Goal: Find specific fact: Find specific fact

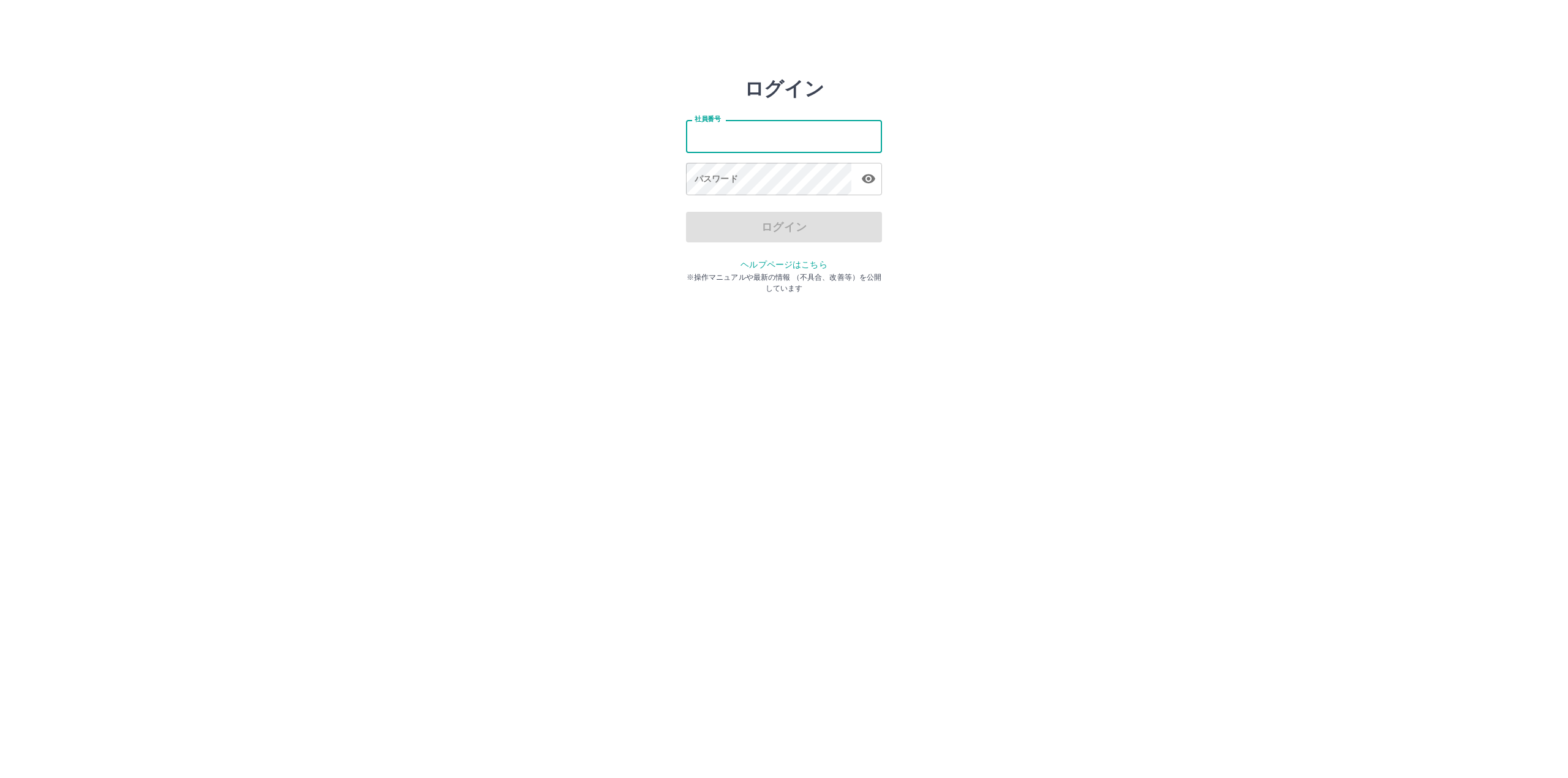
click at [722, 134] on input "社員番号" at bounding box center [784, 137] width 196 height 33
paste input "*******"
type input "*******"
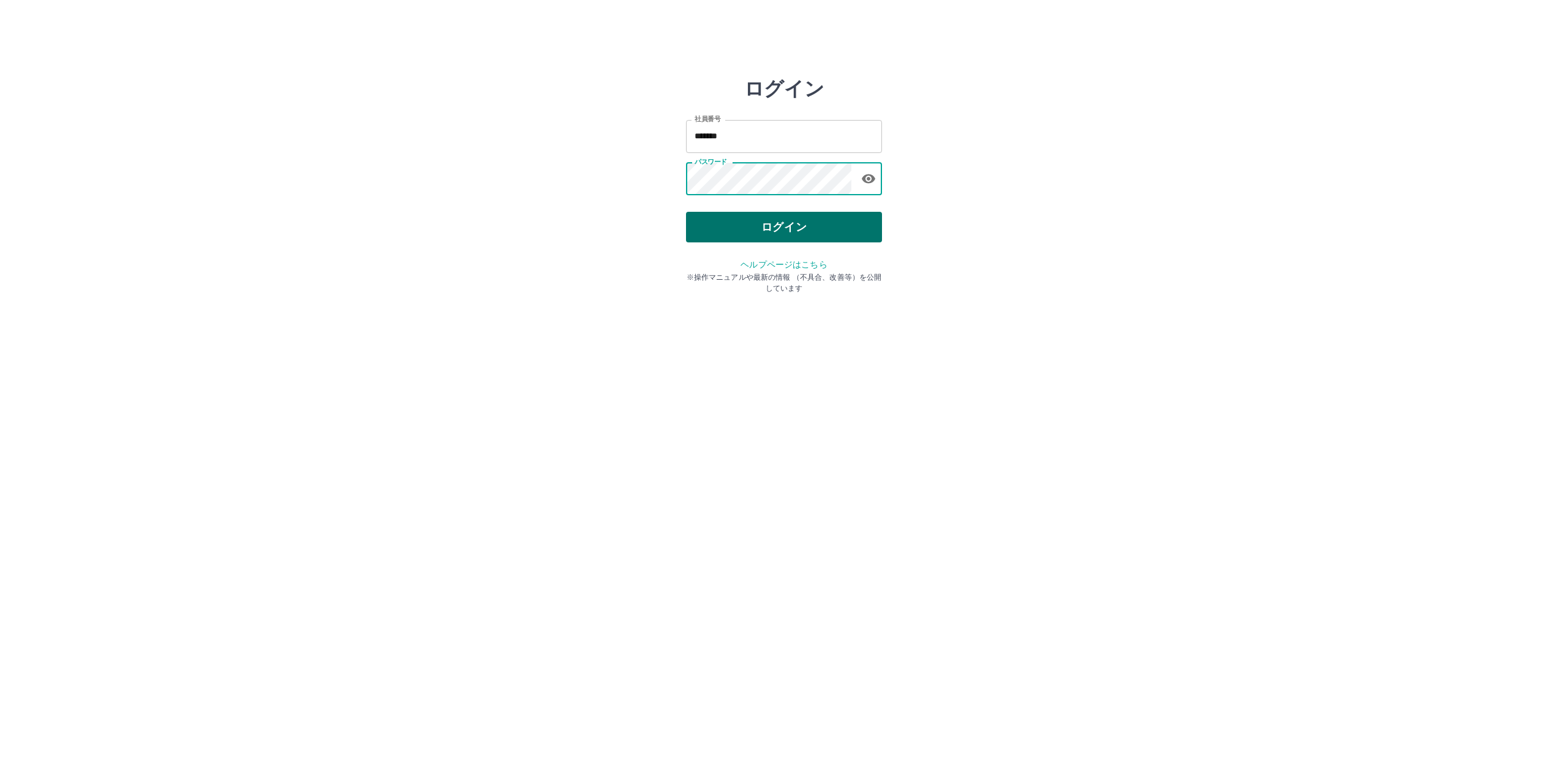
click at [793, 220] on button "ログイン" at bounding box center [784, 227] width 196 height 31
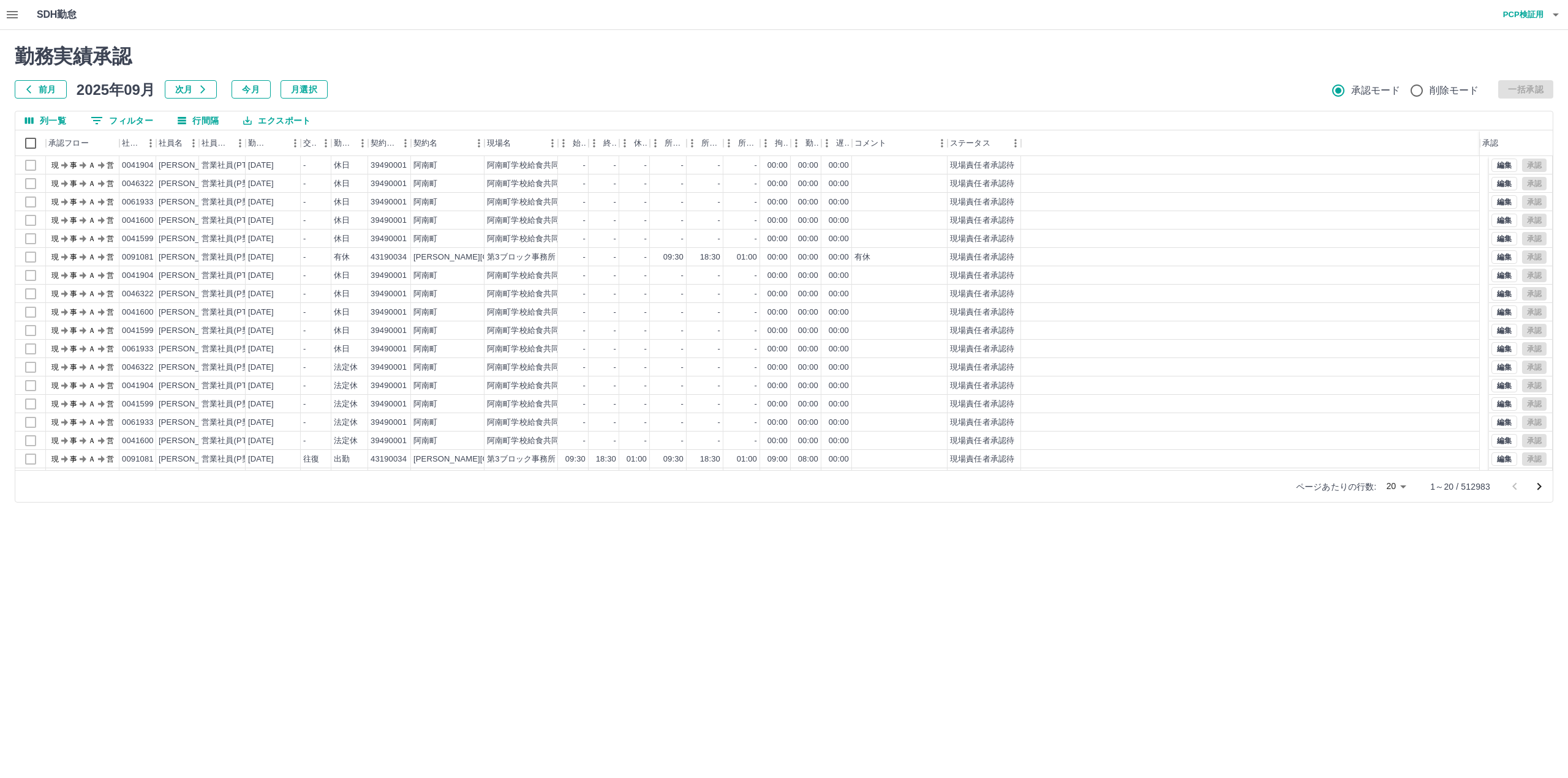
click at [13, 14] on icon "button" at bounding box center [13, 15] width 11 height 8
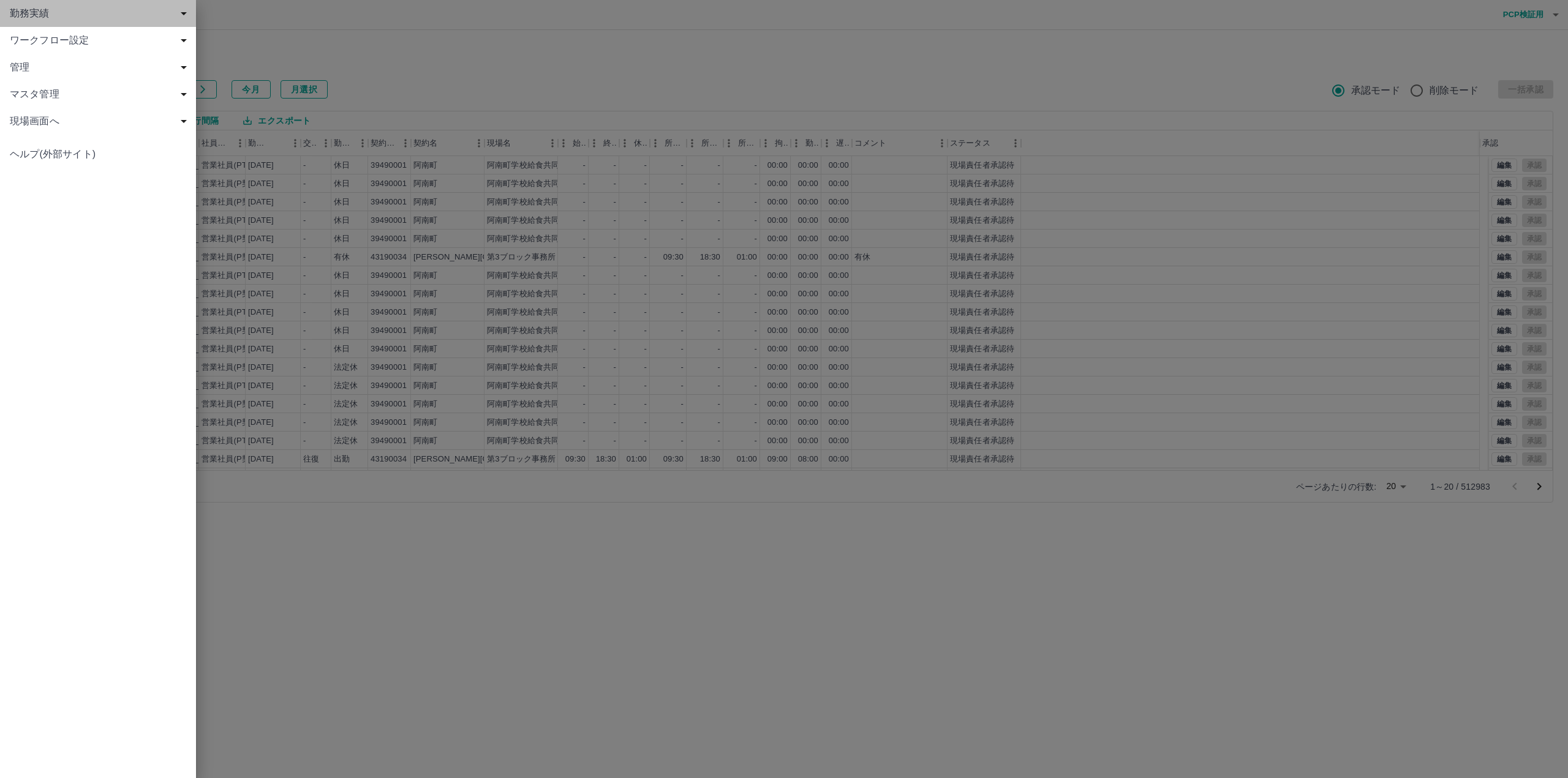
click at [13, 14] on span "勤務実績" at bounding box center [100, 13] width 181 height 14
click at [62, 236] on span "マスタ管理" at bounding box center [100, 229] width 181 height 14
click at [43, 308] on span "社員" at bounding box center [104, 309] width 164 height 14
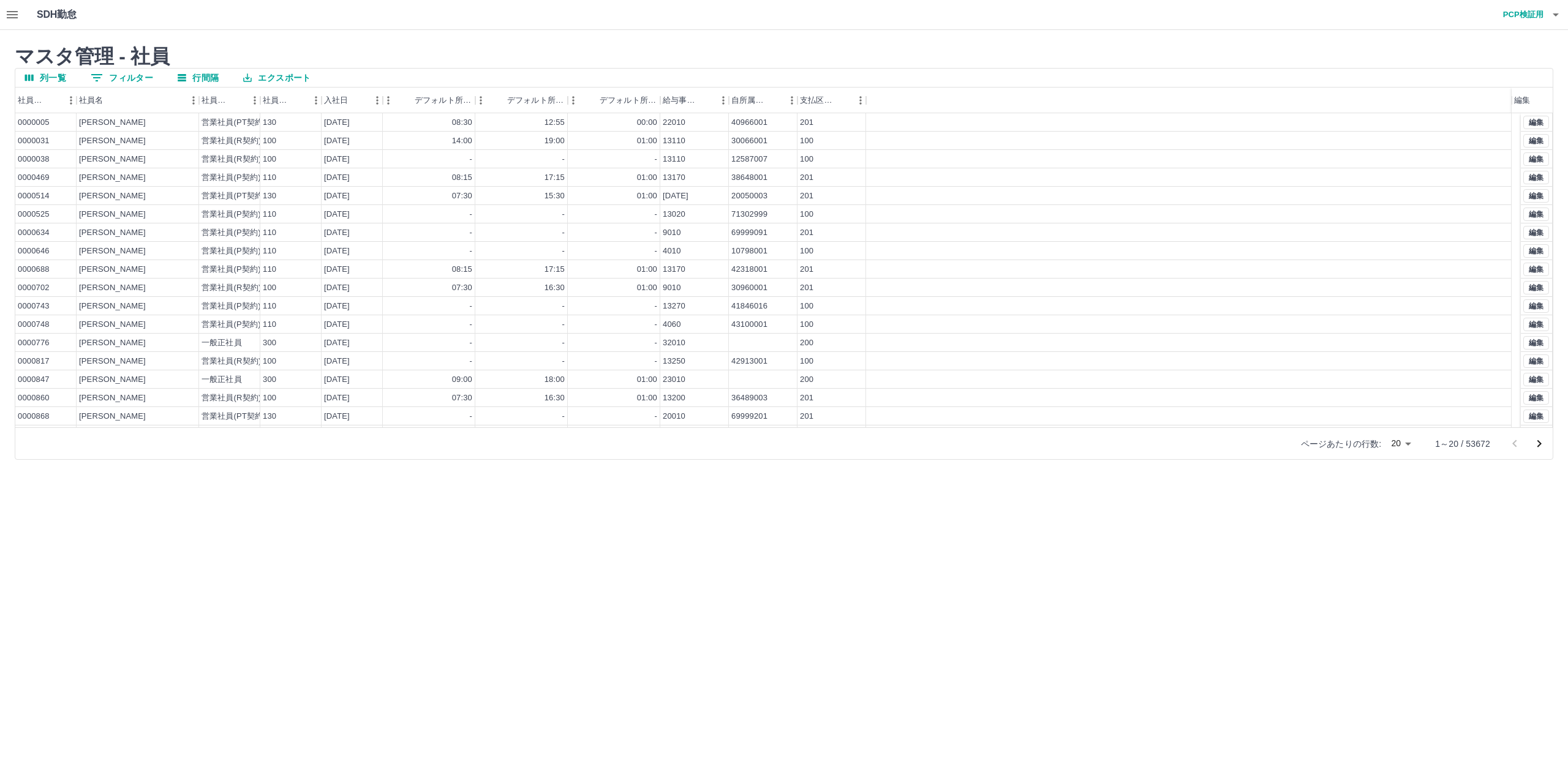
click at [122, 73] on button "0 フィルター" at bounding box center [122, 77] width 82 height 18
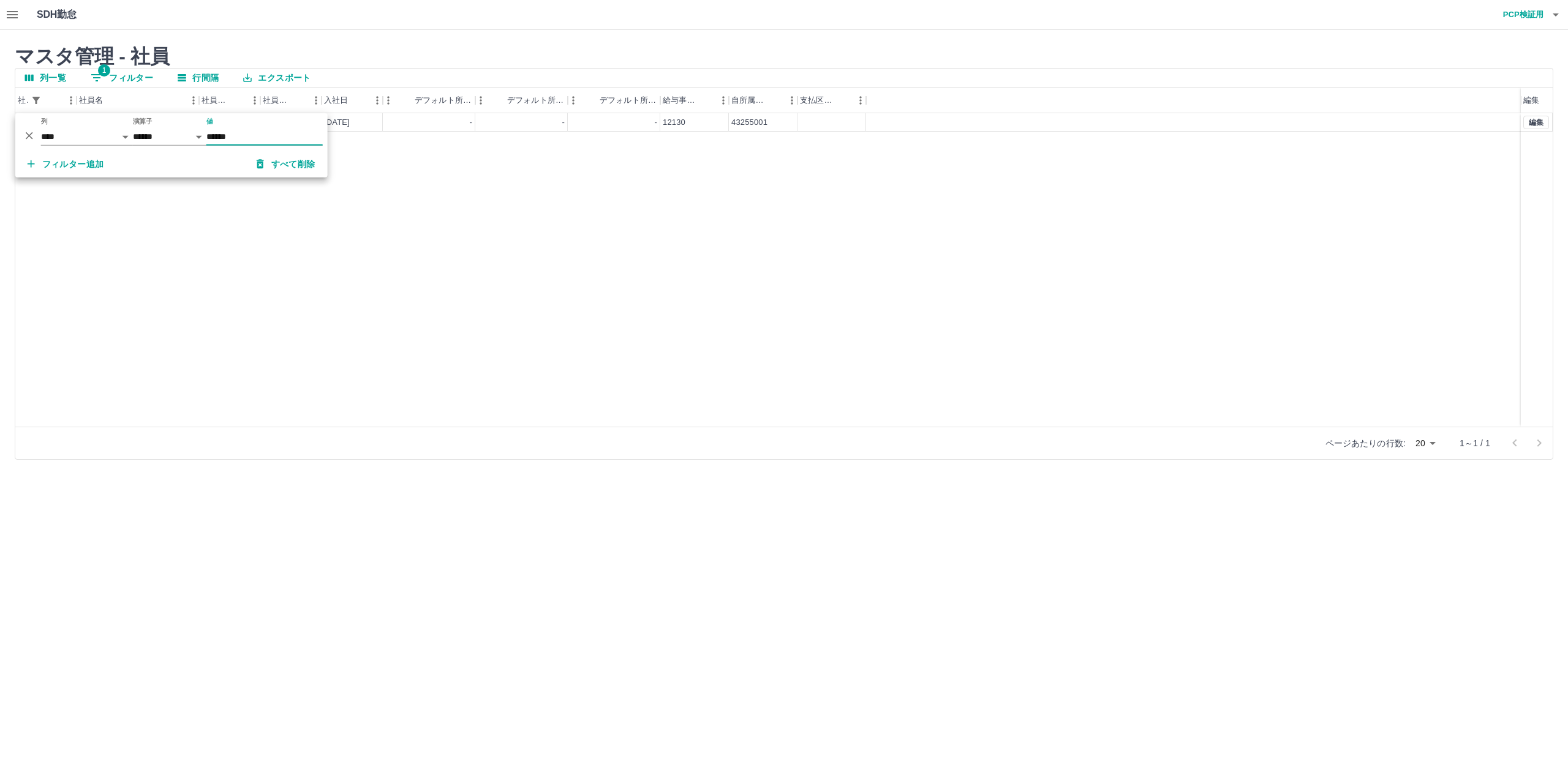
type input "******"
click at [762, 207] on div "0105199 楠木　浩延 営業社員(P契約) 110 2025-06-01 - - - 12130 43255001 編集" at bounding box center [783, 270] width 1537 height 313
drag, startPoint x: 137, startPoint y: 122, endPoint x: 79, endPoint y: 121, distance: 58.0
click at [79, 121] on div "楠木　浩延" at bounding box center [137, 122] width 122 height 18
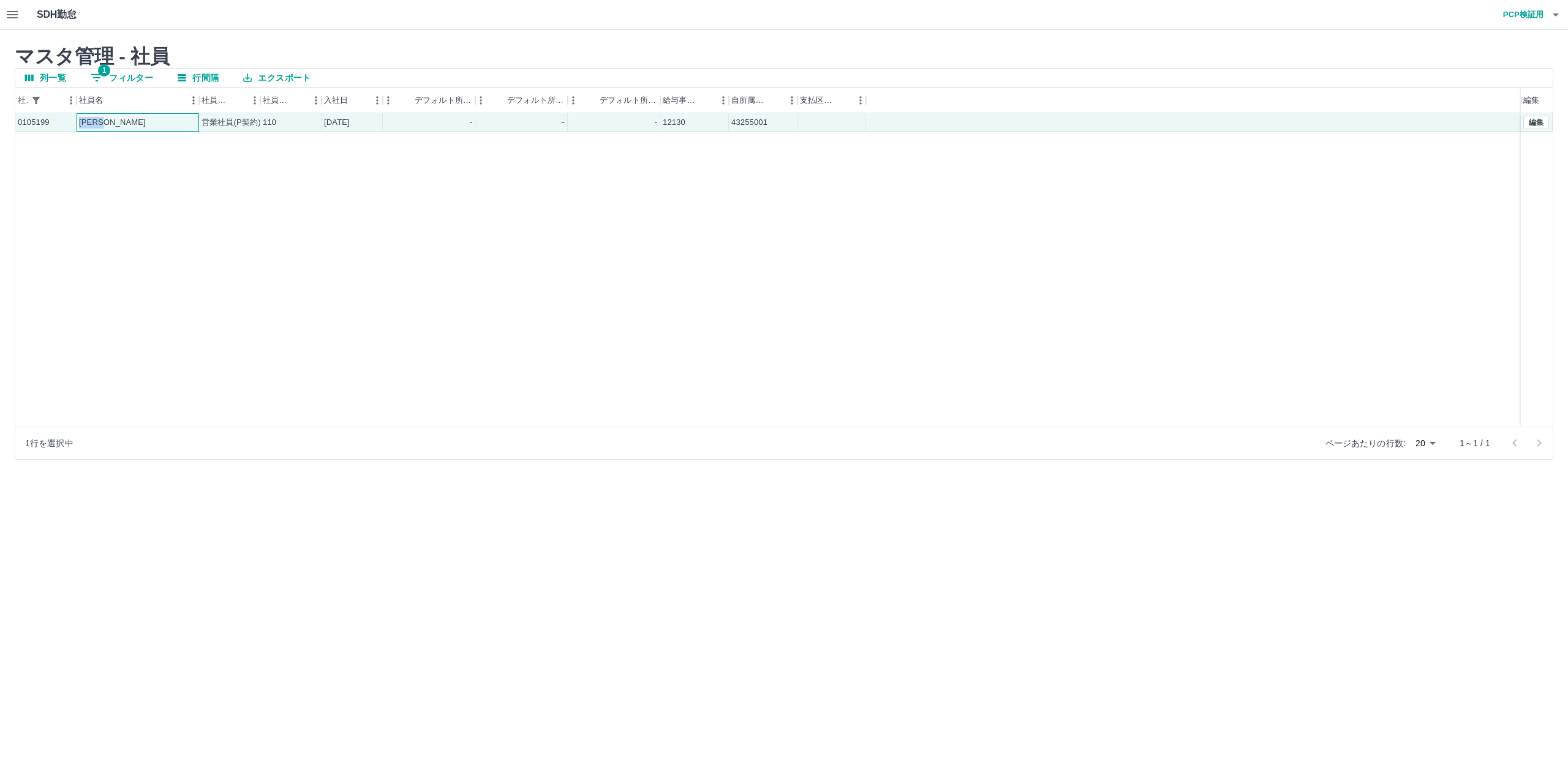
copy div "楠木　浩延"
drag, startPoint x: 384, startPoint y: 123, endPoint x: 313, endPoint y: 123, distance: 71.0
click at [313, 123] on div "0105199 楠木　浩延 営業社員(P契約) 110 2025-06-01 - - - 12130 43255001" at bounding box center [768, 122] width 1506 height 18
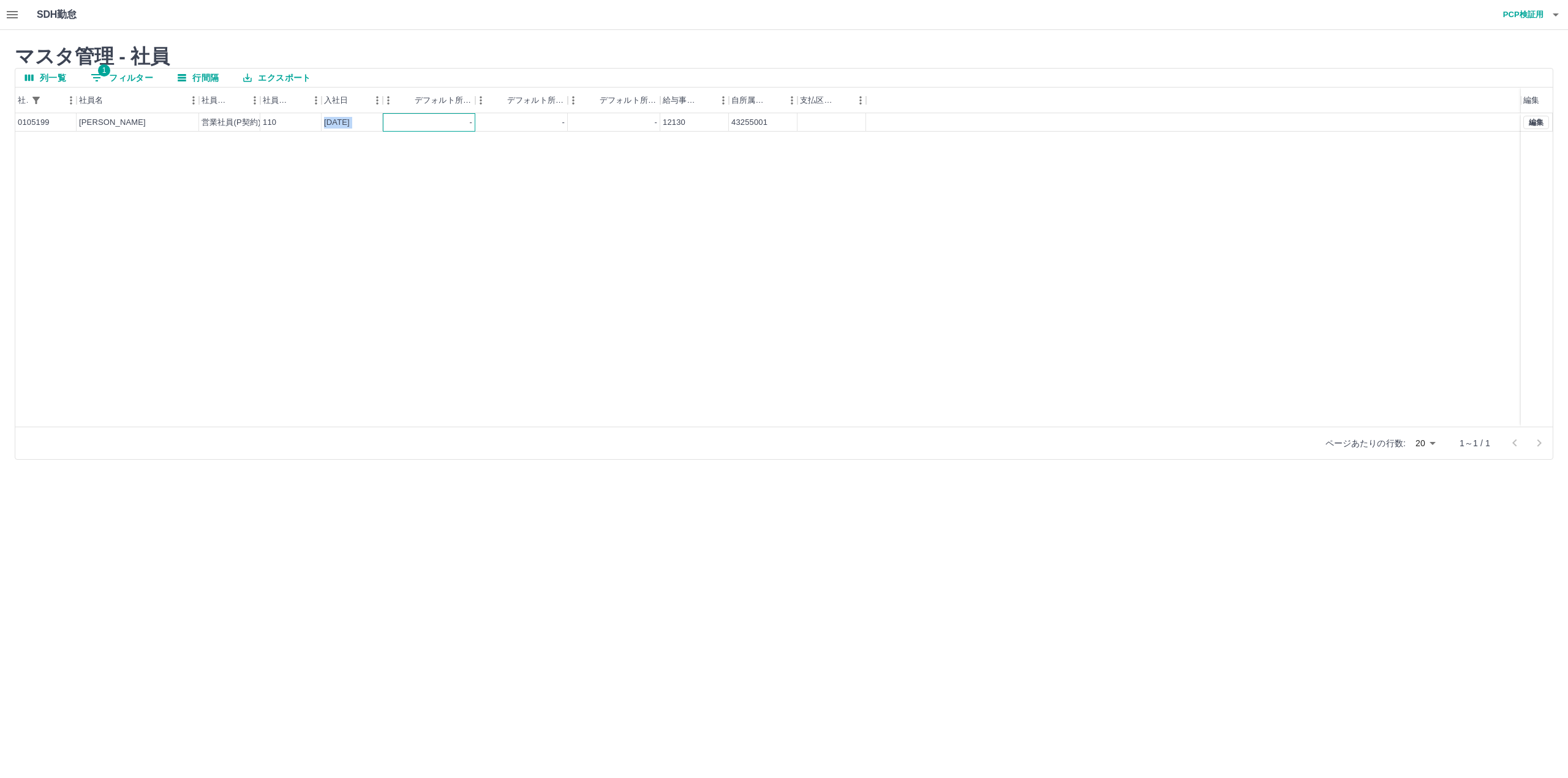
copy div "2025-06-01"
drag, startPoint x: 665, startPoint y: 98, endPoint x: 711, endPoint y: 101, distance: 46.1
click at [711, 101] on div "デフォルト所定休憩時間" at bounding box center [703, 100] width 14 height 26
drag, startPoint x: 704, startPoint y: 97, endPoint x: 669, endPoint y: 97, distance: 35.0
click at [669, 97] on div "デフォルト所定休憩時間" at bounding box center [669, 100] width 14 height 26
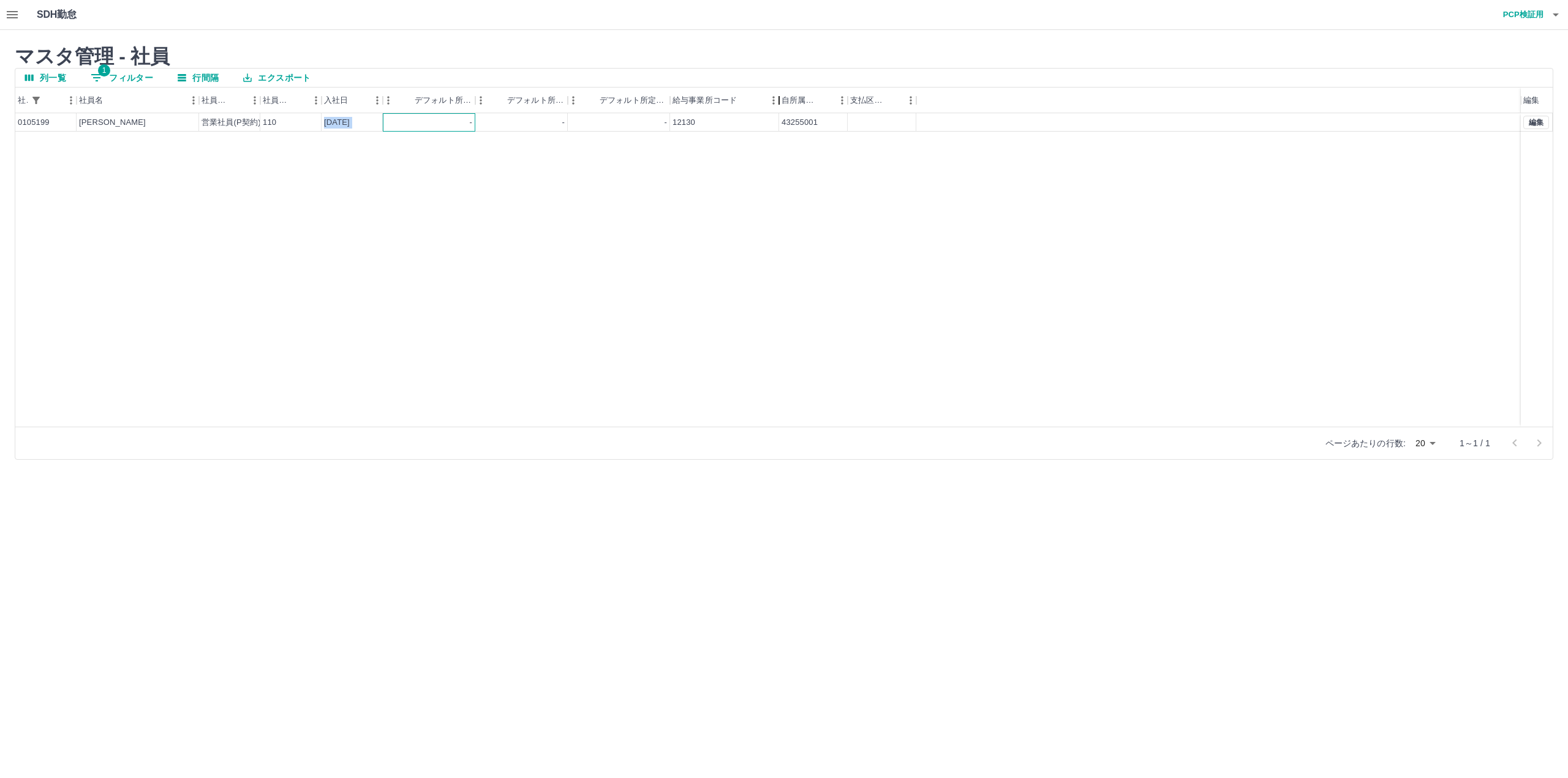
drag, startPoint x: 745, startPoint y: 100, endPoint x: 771, endPoint y: 101, distance: 26.0
click at [771, 101] on div "給与事業所コード" at bounding box center [778, 100] width 14 height 26
drag, startPoint x: 716, startPoint y: 121, endPoint x: 670, endPoint y: 122, distance: 46.0
click at [670, 122] on div "12130" at bounding box center [724, 122] width 109 height 18
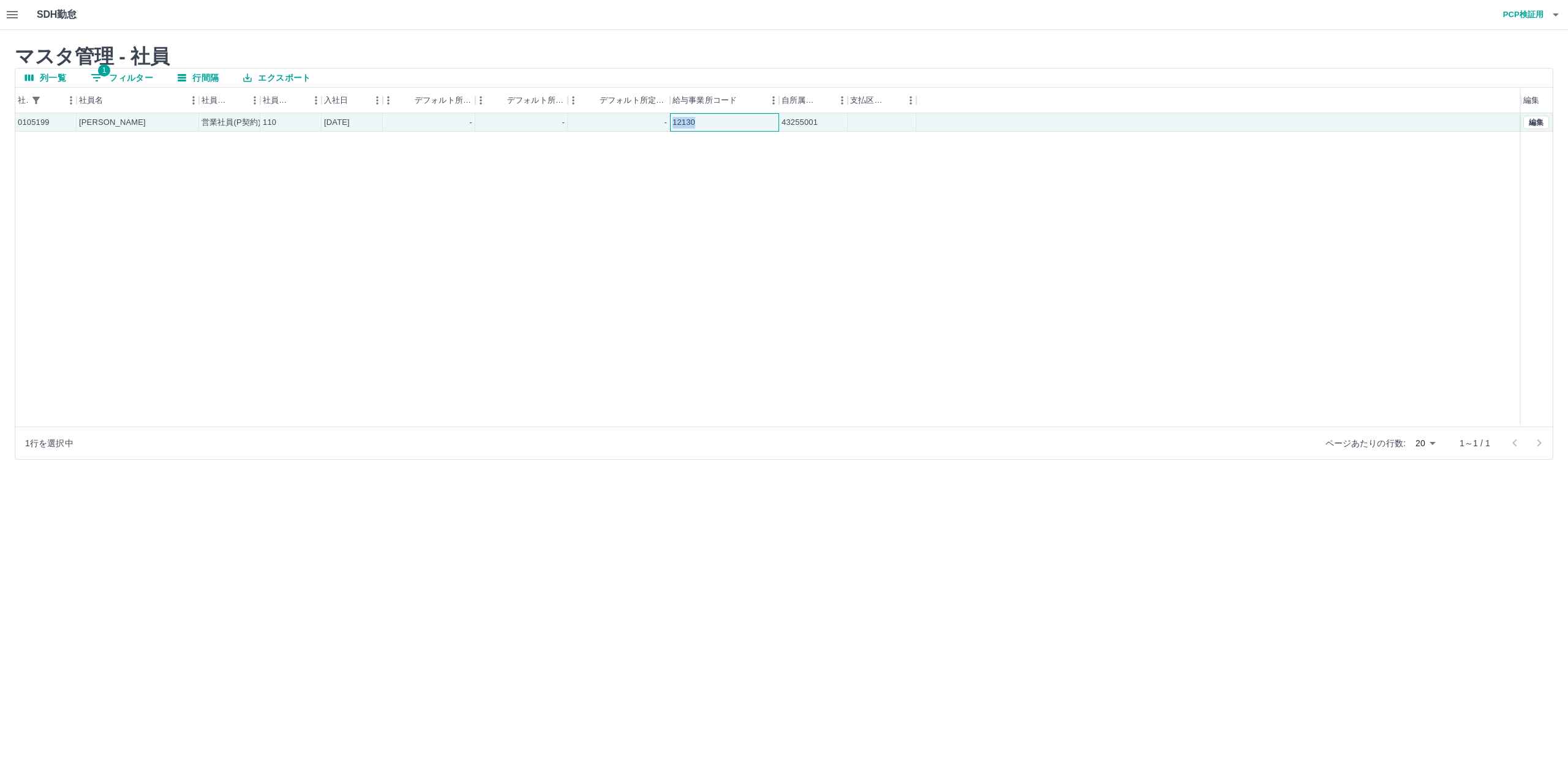
copy div "12130"
drag, startPoint x: 823, startPoint y: 129, endPoint x: 778, endPoint y: 130, distance: 45.0
click at [778, 130] on div "0105199 楠木　浩延 営業社員(P契約) 110 2025-06-01 - - - 12130 43255001" at bounding box center [768, 122] width 1506 height 18
copy div "43255001"
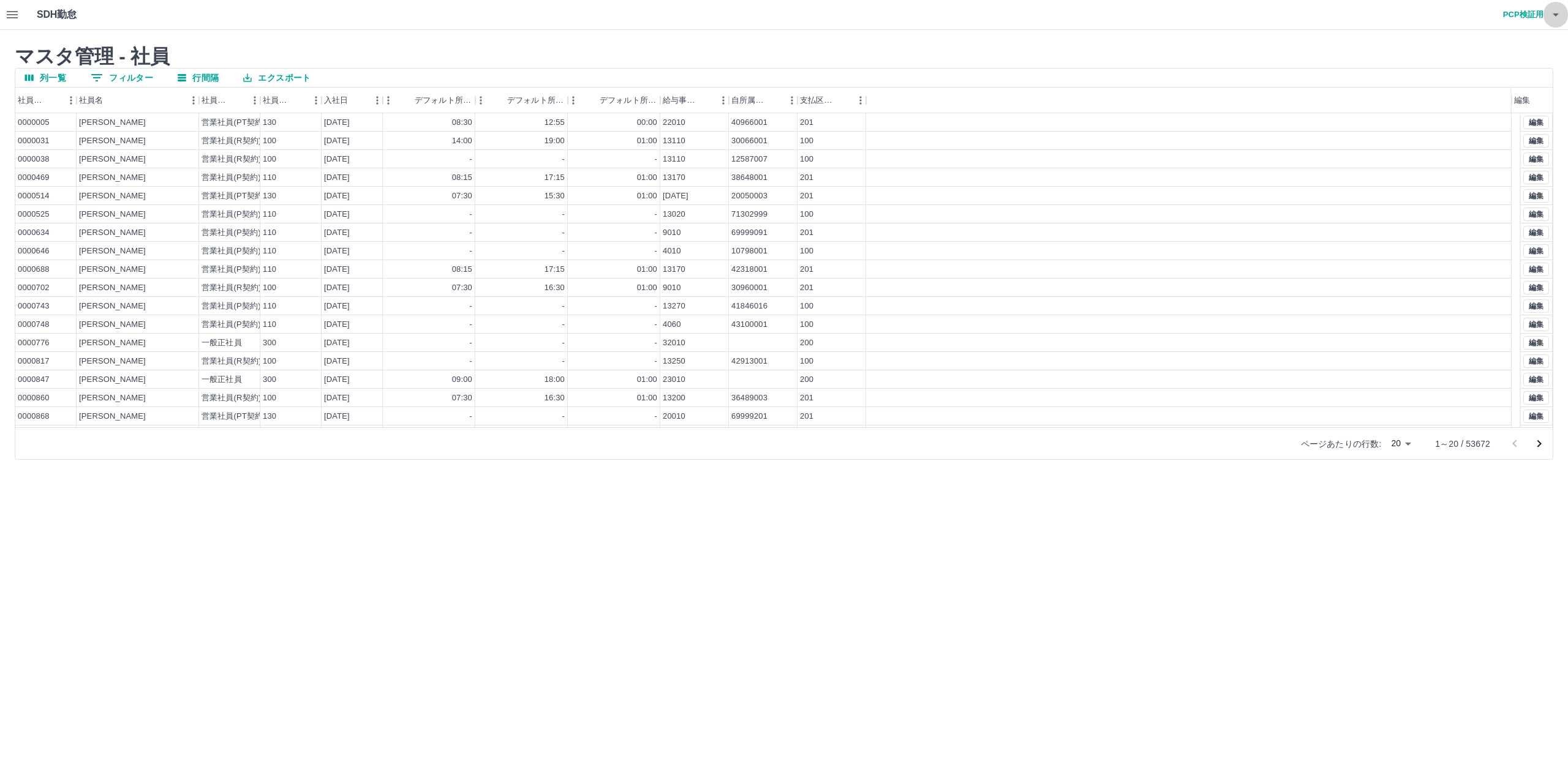
click at [1555, 13] on icon "button" at bounding box center [1555, 14] width 14 height 14
click at [1495, 91] on li "ログアウト" at bounding box center [1503, 89] width 108 height 22
